Goal: Task Accomplishment & Management: Use online tool/utility

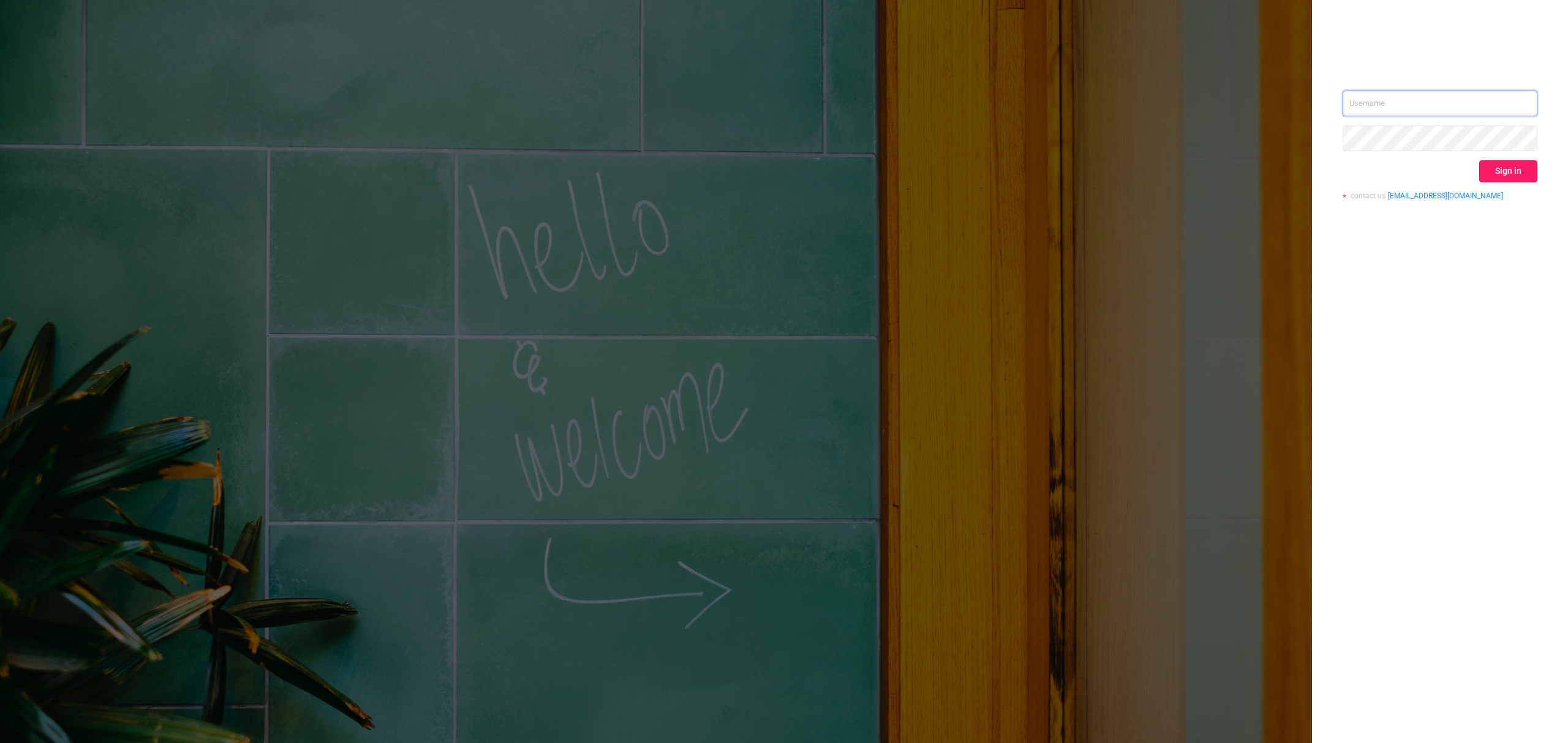
type input "[EMAIL_ADDRESS][DOMAIN_NAME]"
click at [1508, 174] on button "Sign in" at bounding box center [1508, 172] width 58 height 22
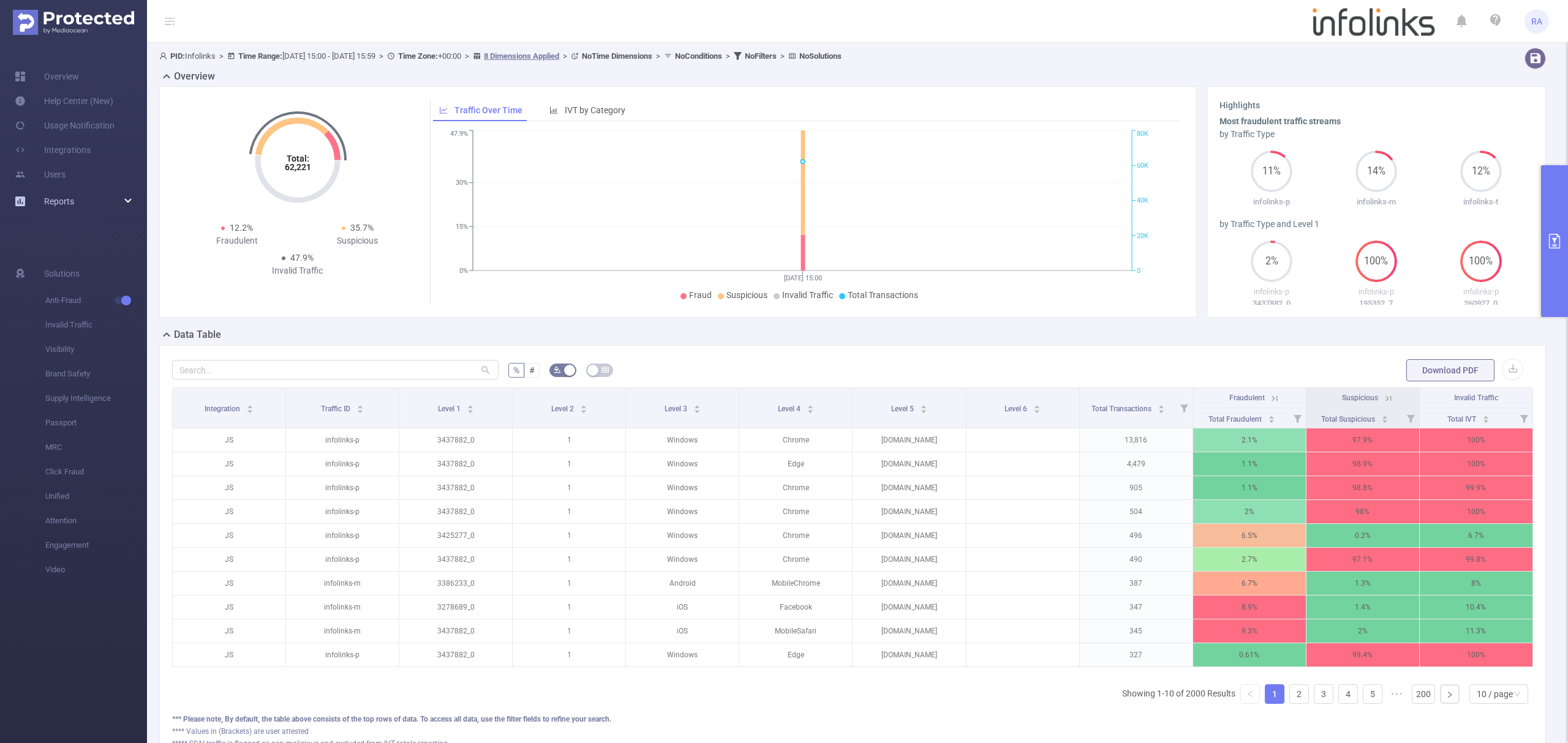
click at [30, 193] on span "Reports" at bounding box center [44, 201] width 60 height 24
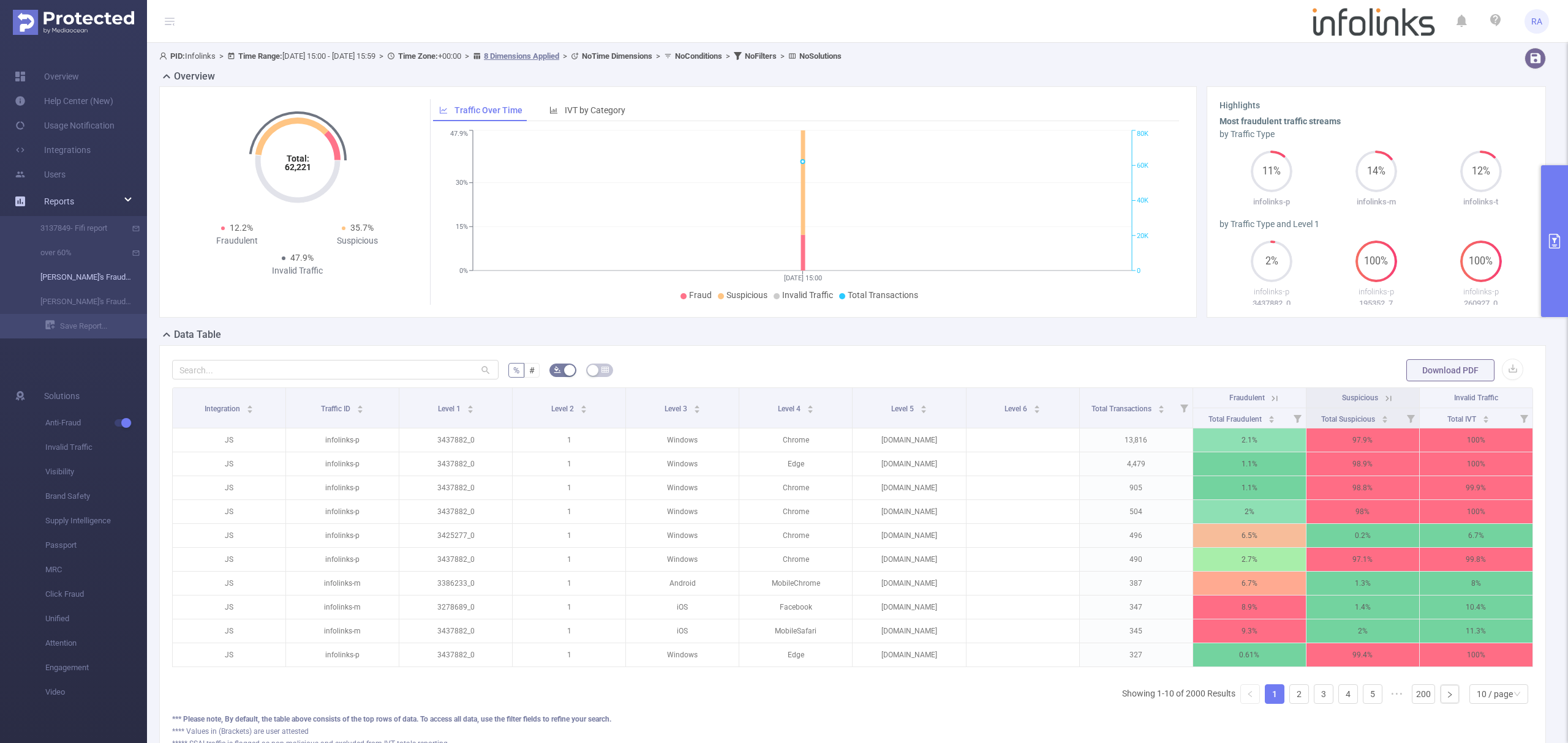
click at [89, 273] on link "[PERSON_NAME]'s Fraud Report" at bounding box center [78, 277] width 108 height 24
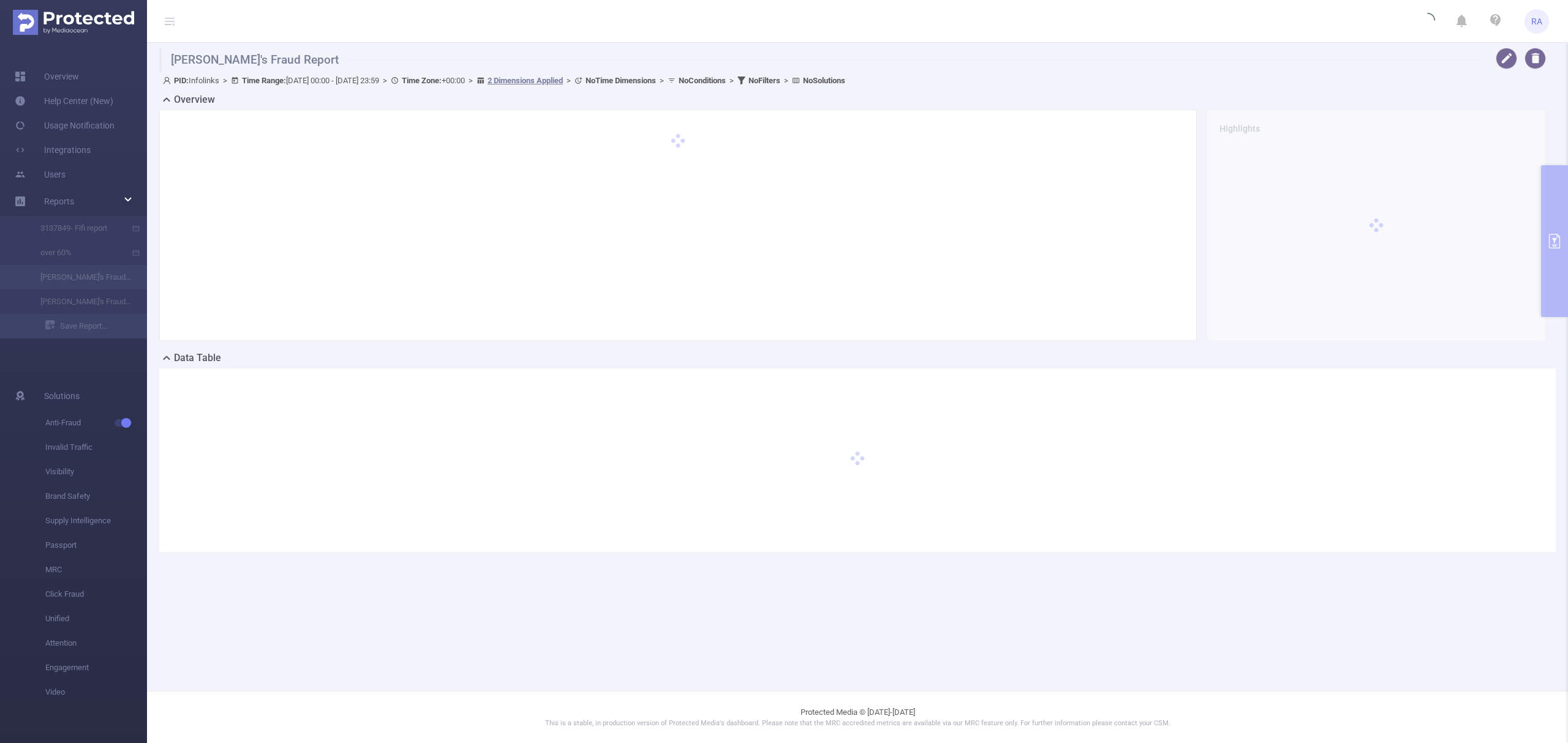
type input "[DATE] 00:00"
type input "[DATE] 23:59"
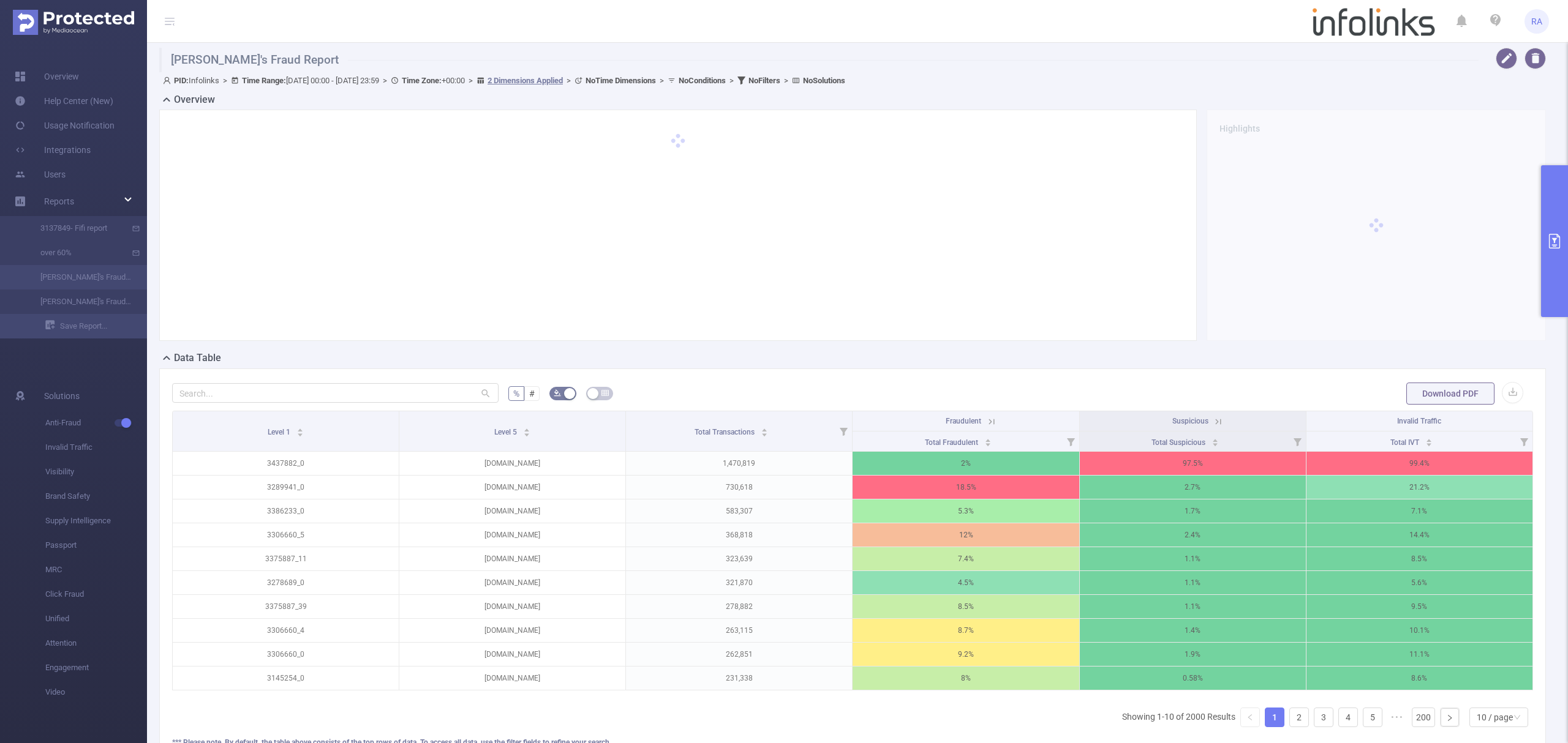
click at [1546, 265] on button "primary" at bounding box center [1554, 241] width 27 height 152
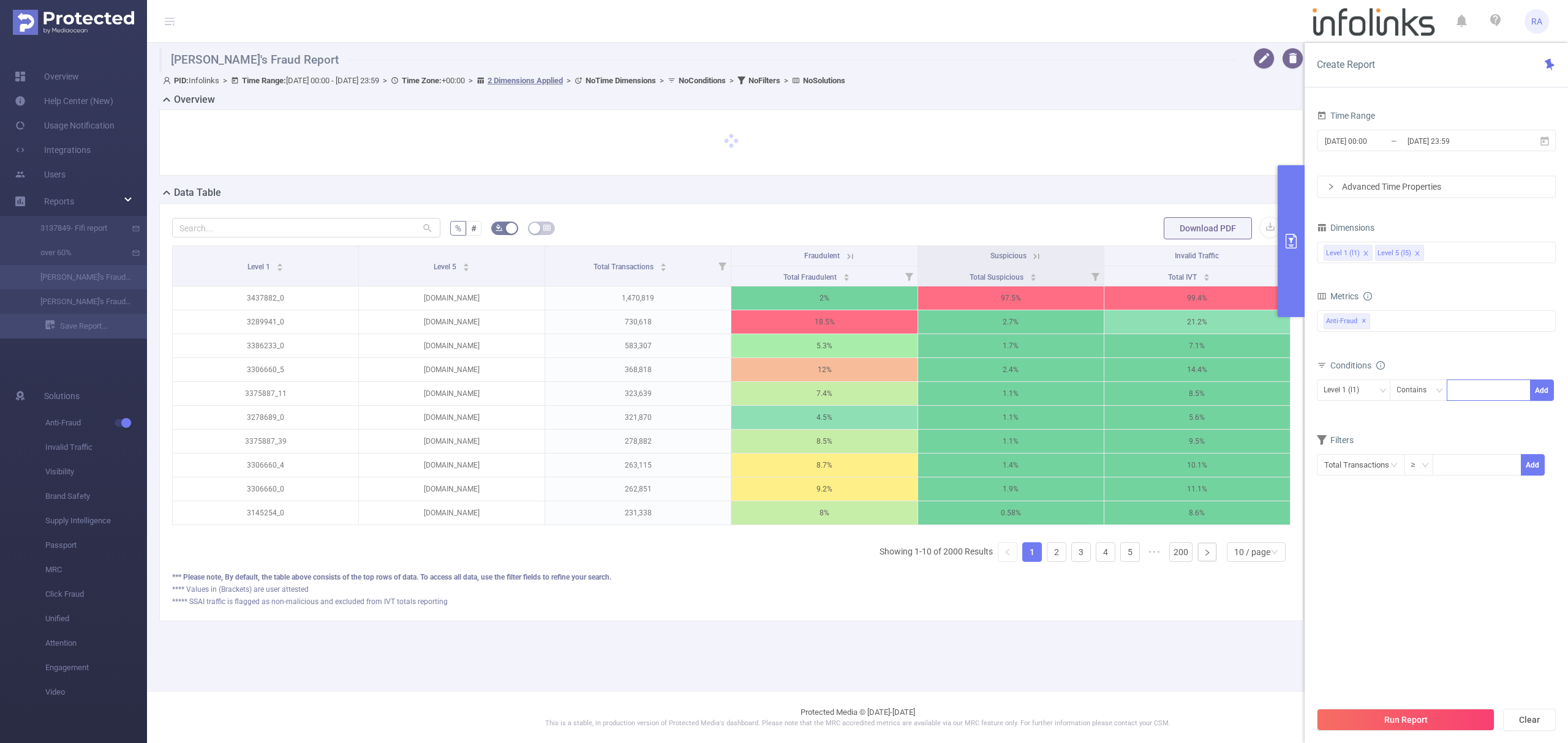
click at [1463, 391] on div at bounding box center [1488, 390] width 70 height 20
paste input "3358871"
type input "3358871"
click at [1537, 389] on button "Add" at bounding box center [1541, 390] width 24 height 21
click at [1388, 715] on button "Run Report" at bounding box center [1405, 720] width 178 height 22
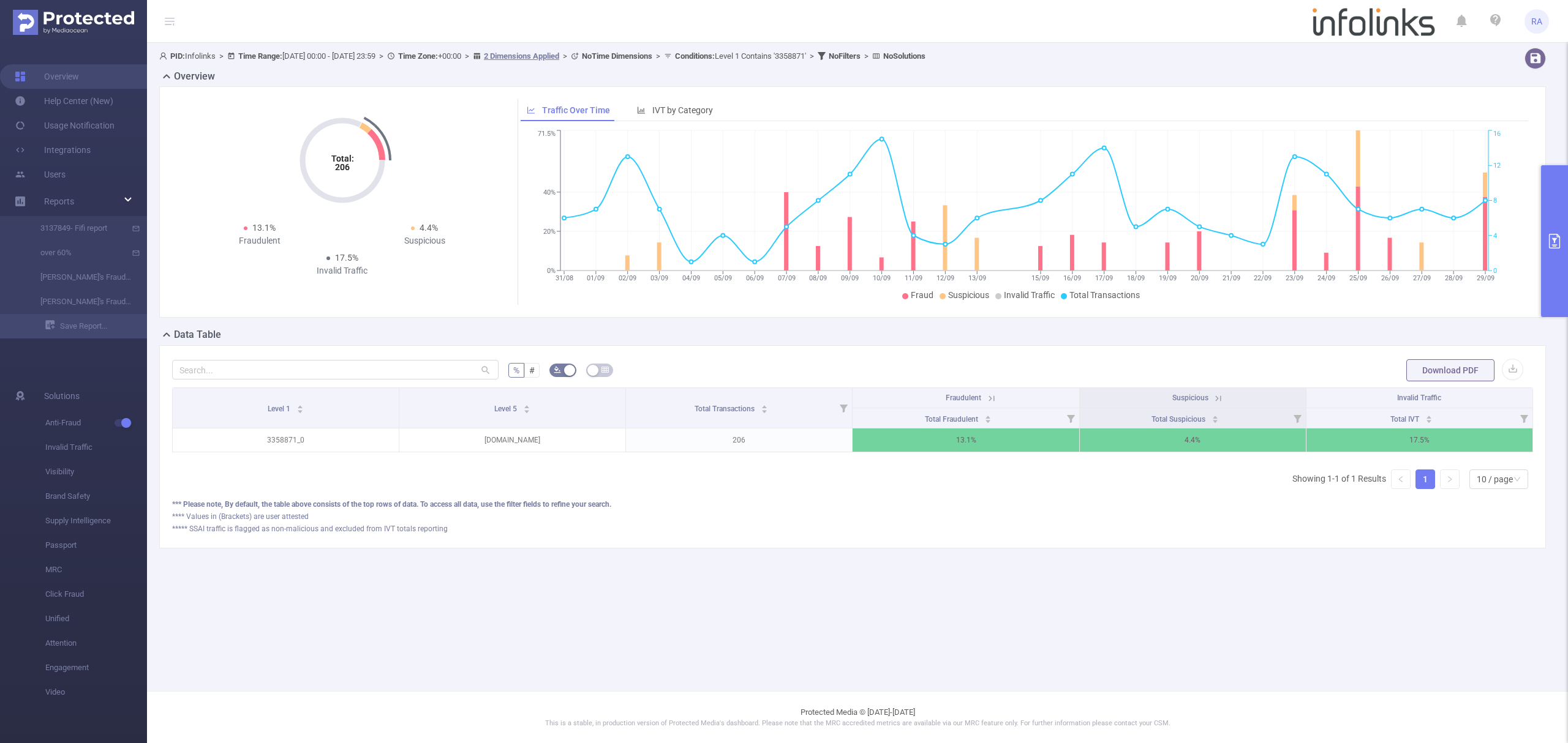
drag, startPoint x: 1567, startPoint y: 258, endPoint x: 1527, endPoint y: 301, distance: 58.7
click at [1567, 258] on button "primary" at bounding box center [1554, 241] width 27 height 152
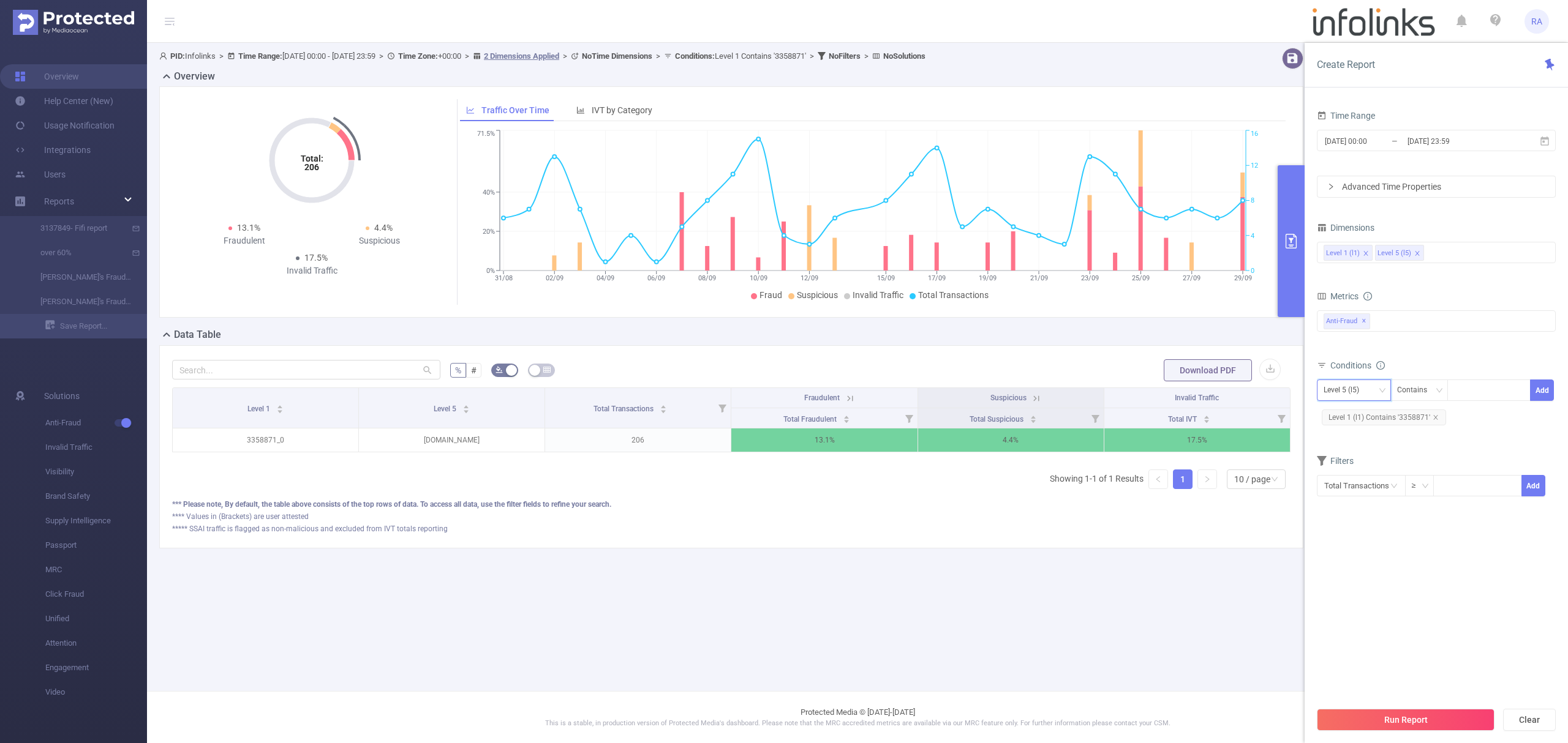
click at [1347, 393] on div "Level 5 (l5)" at bounding box center [1345, 390] width 44 height 20
click at [1343, 415] on li "Level 1 (l1)" at bounding box center [1353, 416] width 74 height 20
click at [1435, 416] on icon "icon: close" at bounding box center [1435, 417] width 6 height 6
click at [1485, 388] on div at bounding box center [1488, 390] width 70 height 20
paste input "3436526"
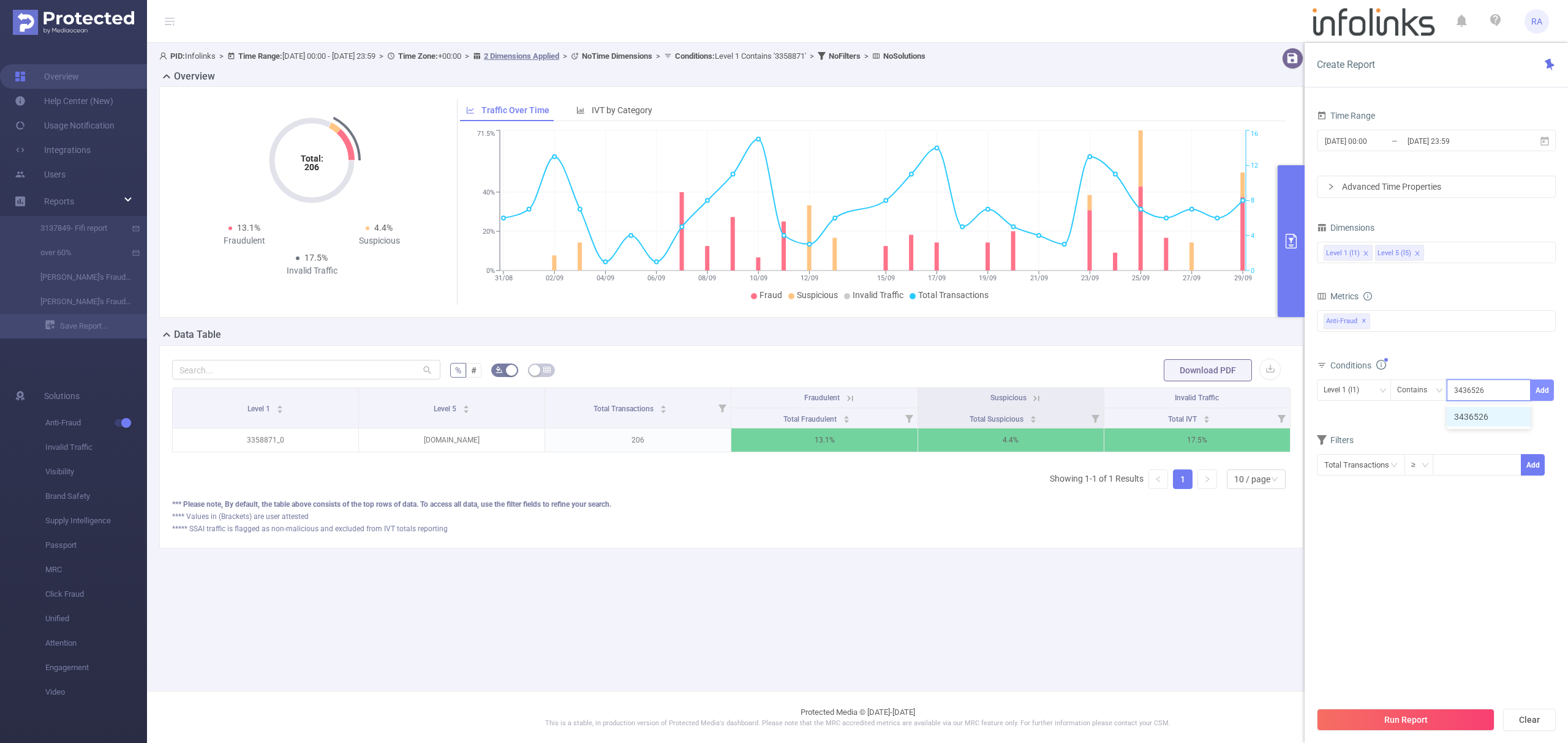
type input "3436526"
click at [1550, 389] on button "Add" at bounding box center [1541, 390] width 24 height 21
click at [1429, 711] on button "Run Report" at bounding box center [1405, 720] width 178 height 22
